Goal: Task Accomplishment & Management: Use online tool/utility

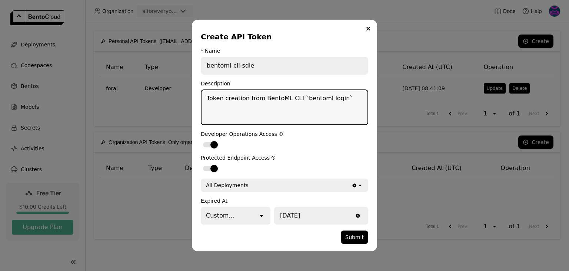
drag, startPoint x: 208, startPoint y: 100, endPoint x: 332, endPoint y: 102, distance: 124.2
click at [323, 100] on textarea "Token creation from BentoML CLI `bentoml login`" at bounding box center [285, 107] width 166 height 34
click at [332, 102] on textarea "Token creation from BentoML CLI `bentoml login`" at bounding box center [285, 107] width 166 height 34
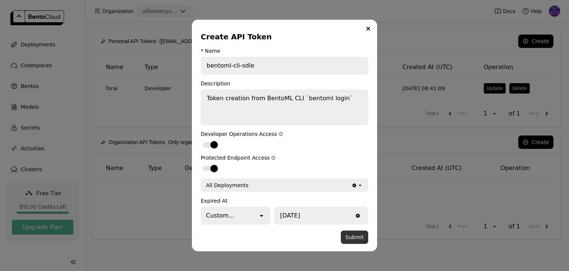
click at [360, 239] on button "Submit" at bounding box center [354, 236] width 27 height 13
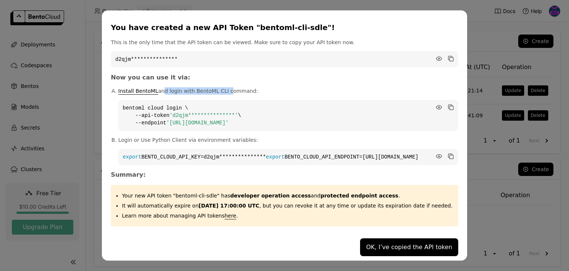
drag, startPoint x: 215, startPoint y: 87, endPoint x: 250, endPoint y: 88, distance: 35.2
click at [245, 88] on p "Install BentoML and login with BentoML CLI command:" at bounding box center [288, 90] width 340 height 7
click at [257, 88] on p "Install BentoML and login with BentoML CLI command:" at bounding box center [288, 90] width 340 height 7
click at [450, 106] on icon "dialog" at bounding box center [452, 108] width 4 height 4
click at [450, 57] on icon "dialog" at bounding box center [452, 59] width 4 height 4
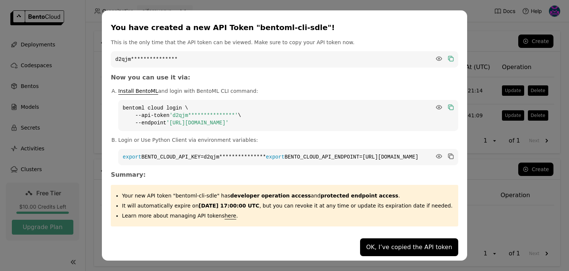
click at [482, 156] on div "**********" at bounding box center [284, 135] width 569 height 271
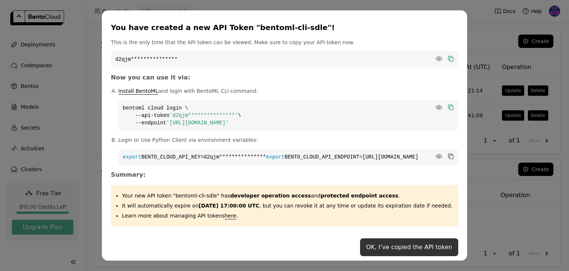
click at [413, 247] on button "OK, I’ve copied the API token" at bounding box center [409, 247] width 98 height 18
